Goal: Check status: Check status

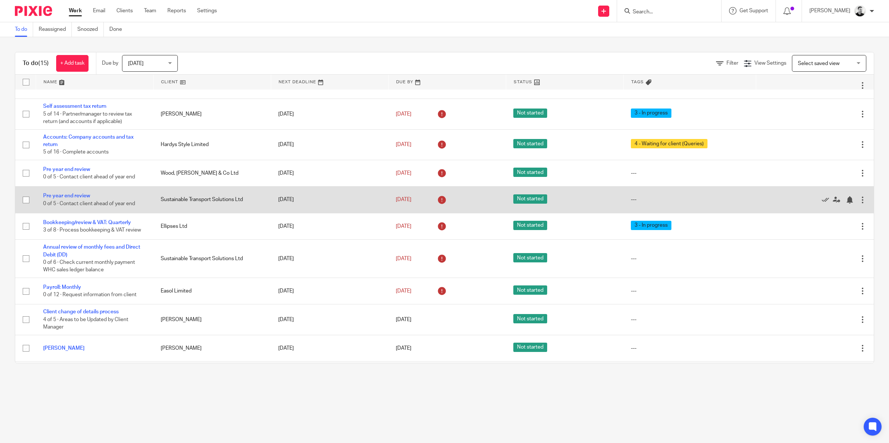
scroll to position [93, 0]
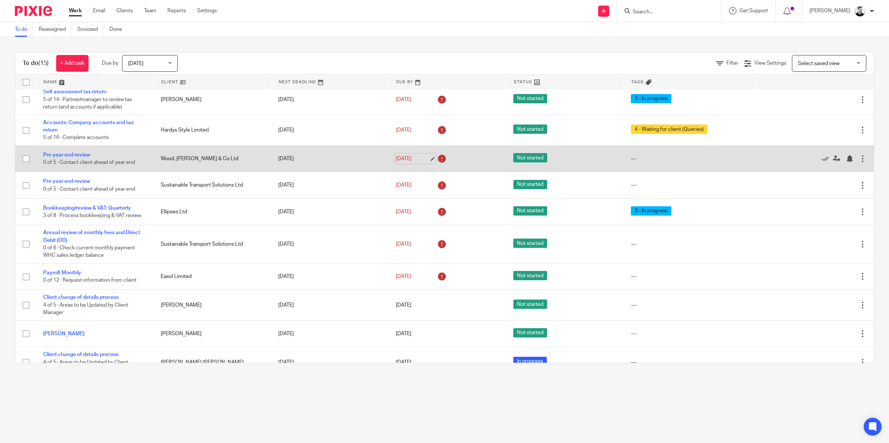
click at [402, 159] on link "[DATE]" at bounding box center [412, 159] width 33 height 8
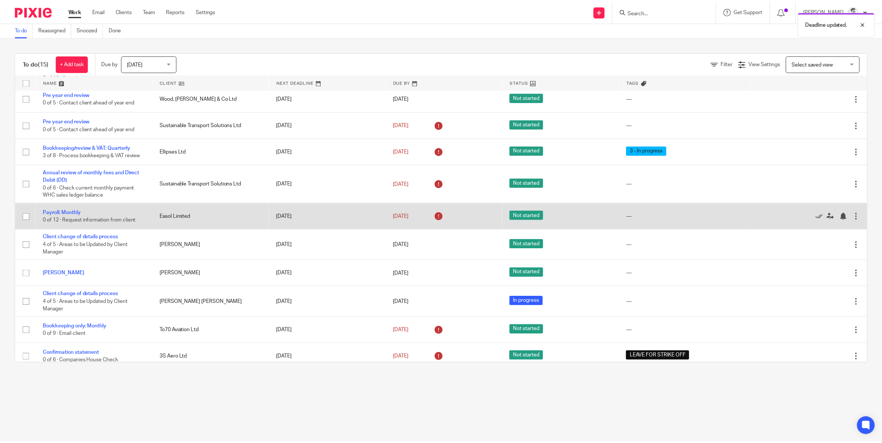
scroll to position [161, 0]
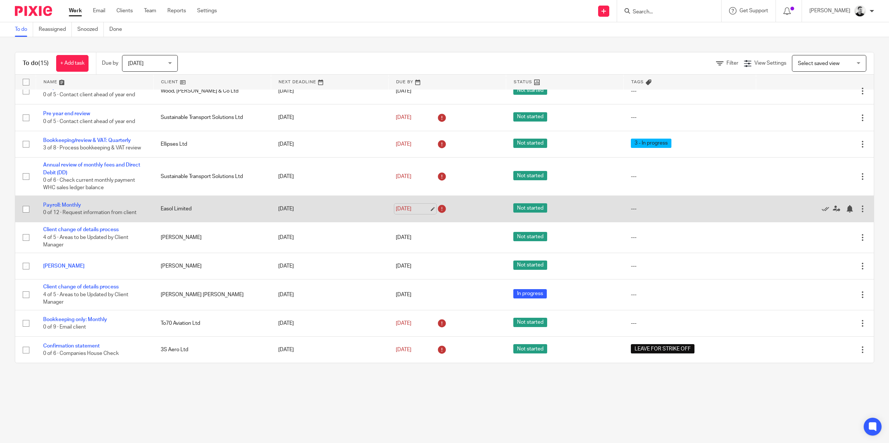
click at [399, 211] on link "[DATE]" at bounding box center [412, 209] width 33 height 8
click at [361, 210] on td "[DATE]" at bounding box center [329, 209] width 117 height 26
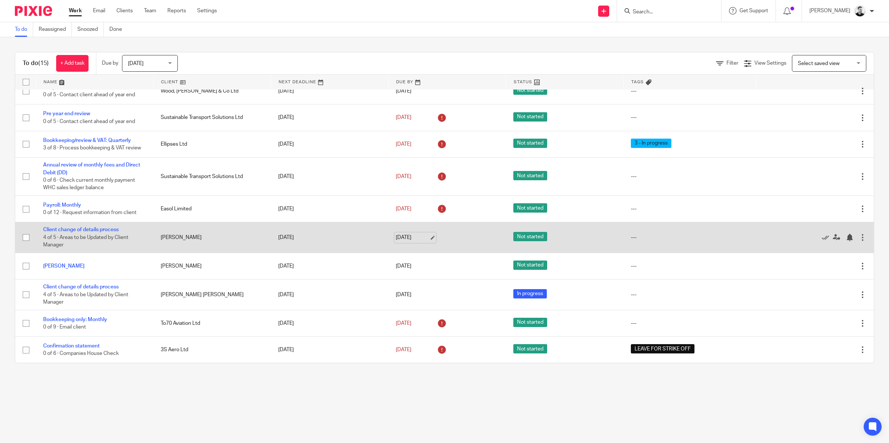
click at [408, 236] on link "[DATE]" at bounding box center [412, 238] width 33 height 8
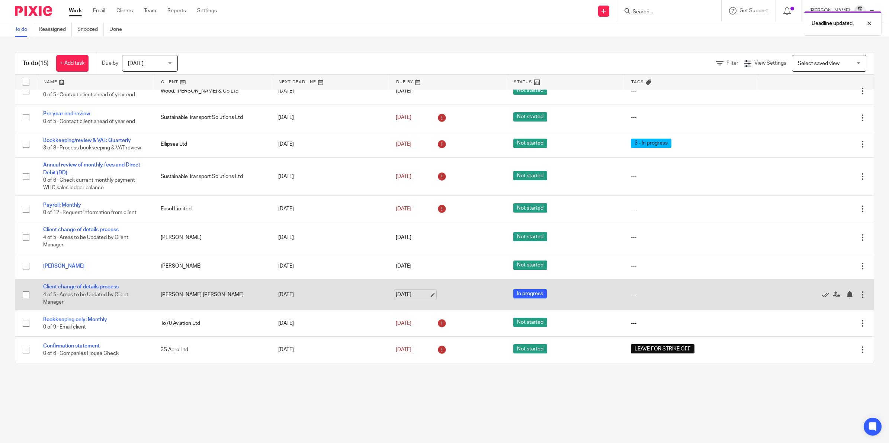
click at [396, 296] on link "[DATE]" at bounding box center [412, 295] width 33 height 8
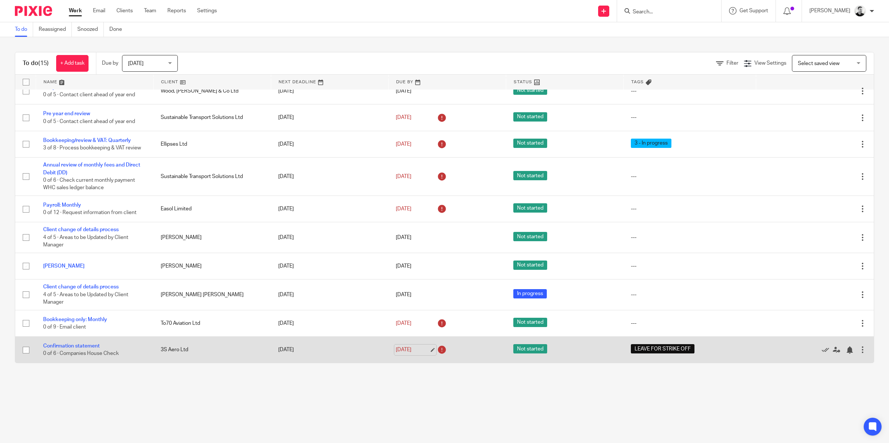
click at [410, 354] on link "[DATE]" at bounding box center [412, 350] width 33 height 8
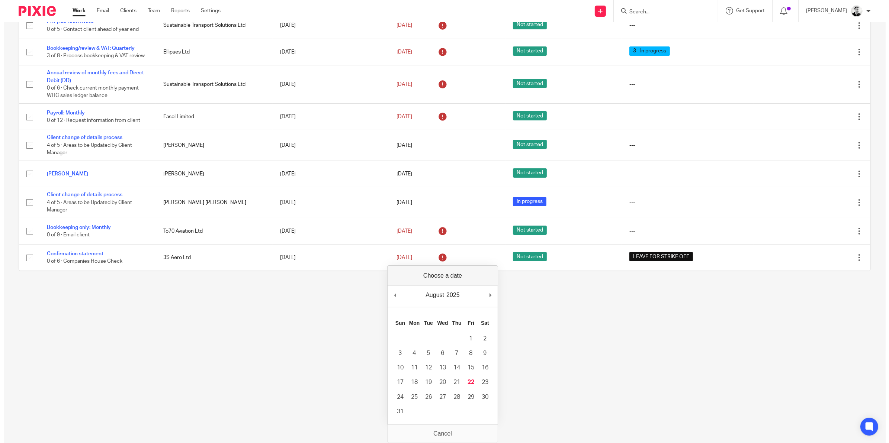
scroll to position [0, 0]
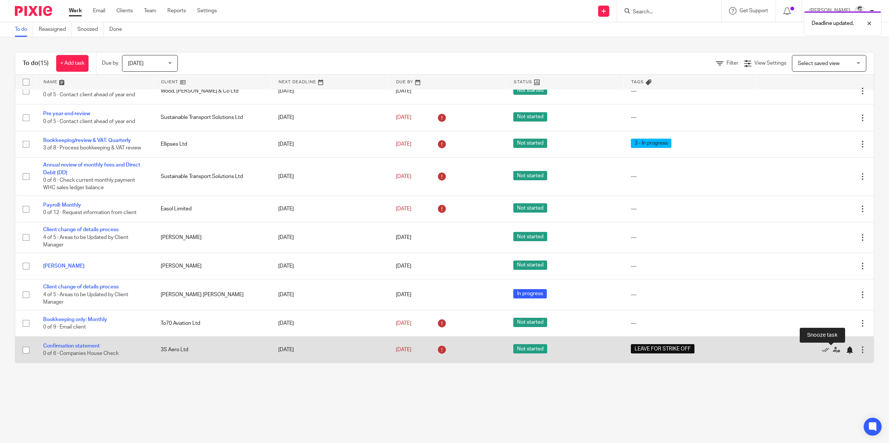
click at [845, 351] on div at bounding box center [848, 350] width 7 height 7
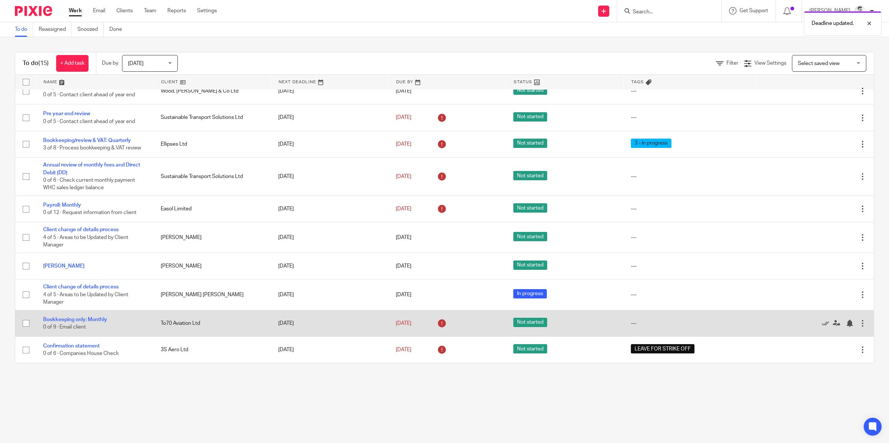
scroll to position [134, 0]
